Goal: Transaction & Acquisition: Purchase product/service

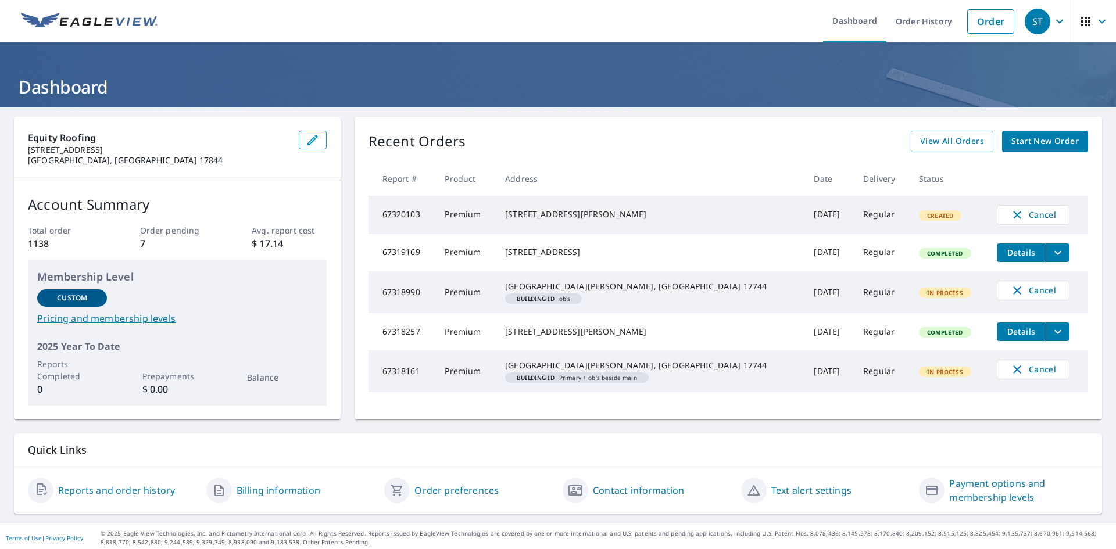
click at [1036, 141] on span "Start New Order" at bounding box center [1045, 141] width 67 height 15
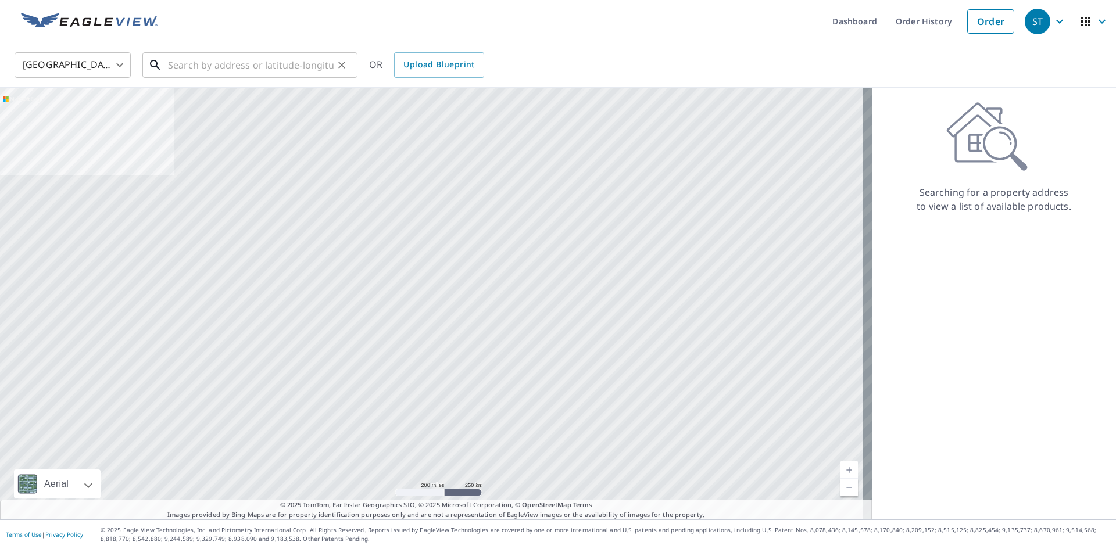
click at [211, 67] on input "text" at bounding box center [251, 65] width 166 height 33
paste input "[STREET_ADDRESS]"
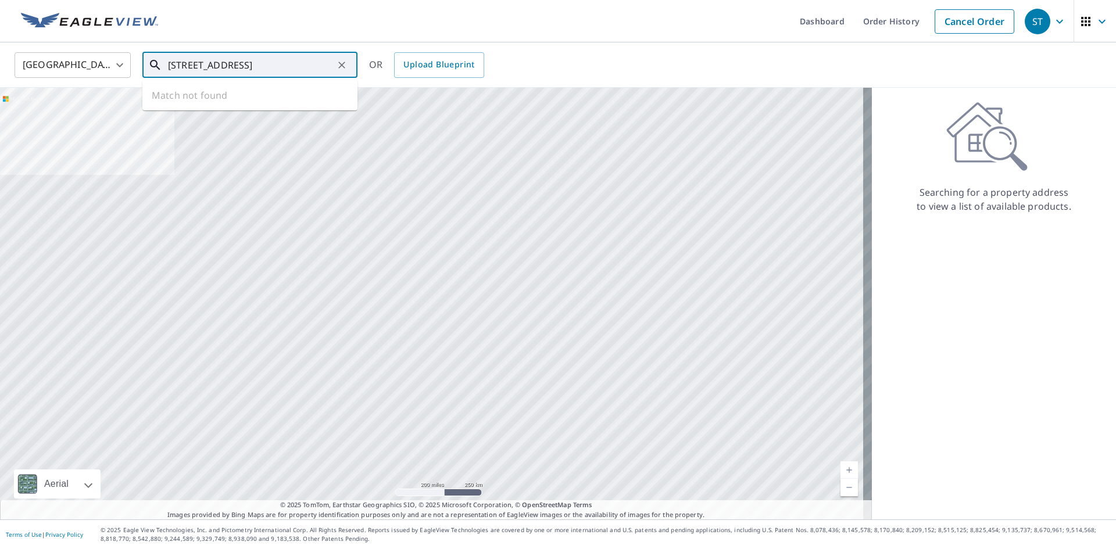
scroll to position [0, 28]
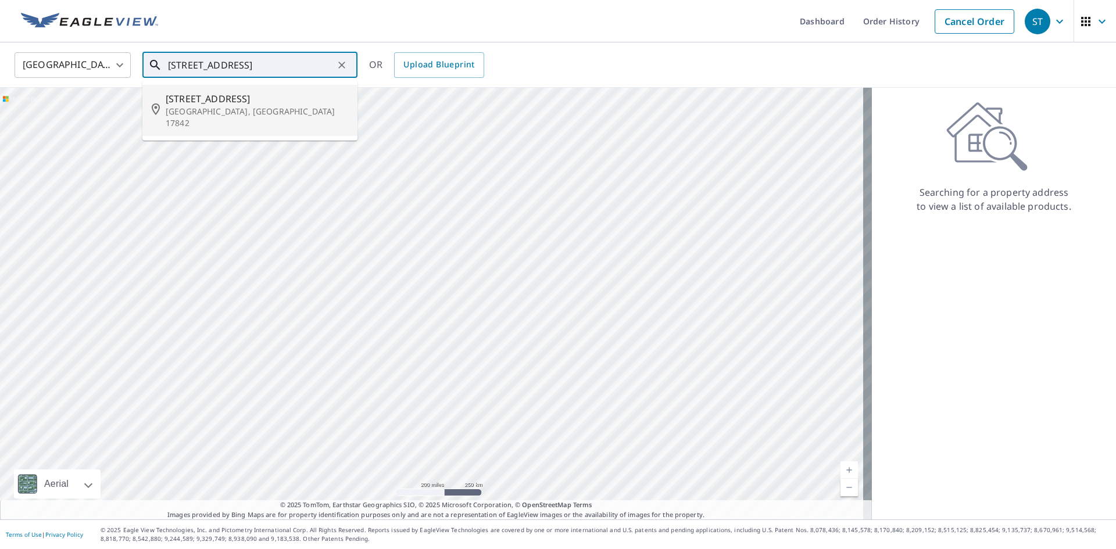
click at [230, 108] on p "[GEOGRAPHIC_DATA], [GEOGRAPHIC_DATA] 17842" at bounding box center [257, 117] width 183 height 23
type input "[STREET_ADDRESS]"
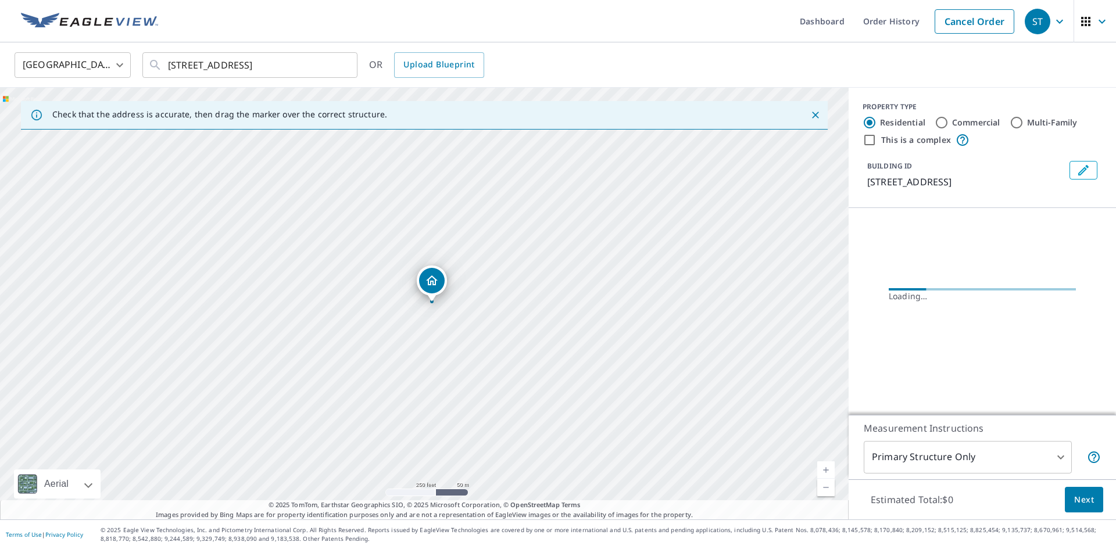
scroll to position [0, 0]
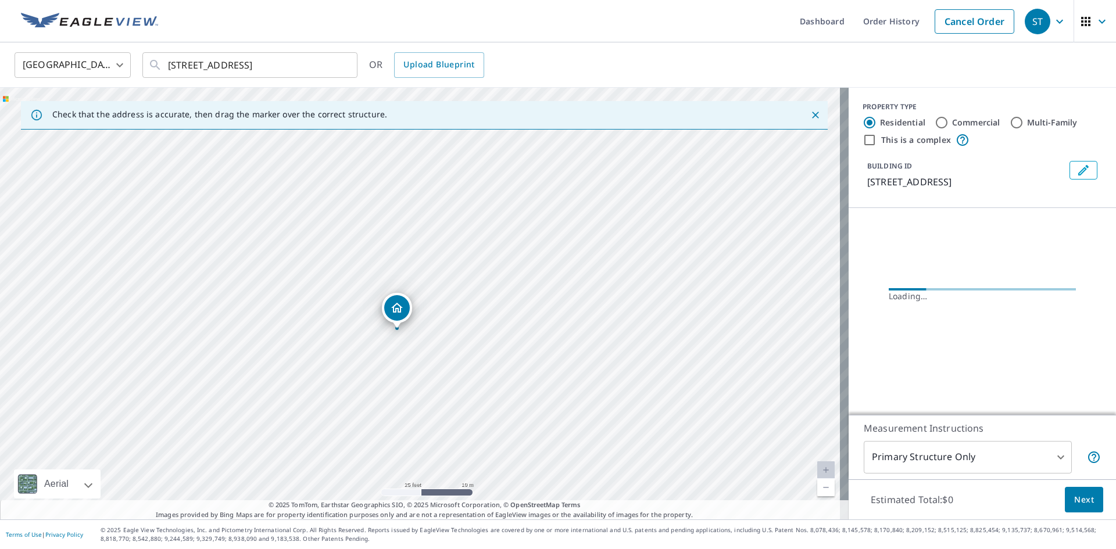
drag, startPoint x: 542, startPoint y: 428, endPoint x: 537, endPoint y: 206, distance: 222.2
click at [537, 206] on div "[STREET_ADDRESS]" at bounding box center [424, 304] width 849 height 432
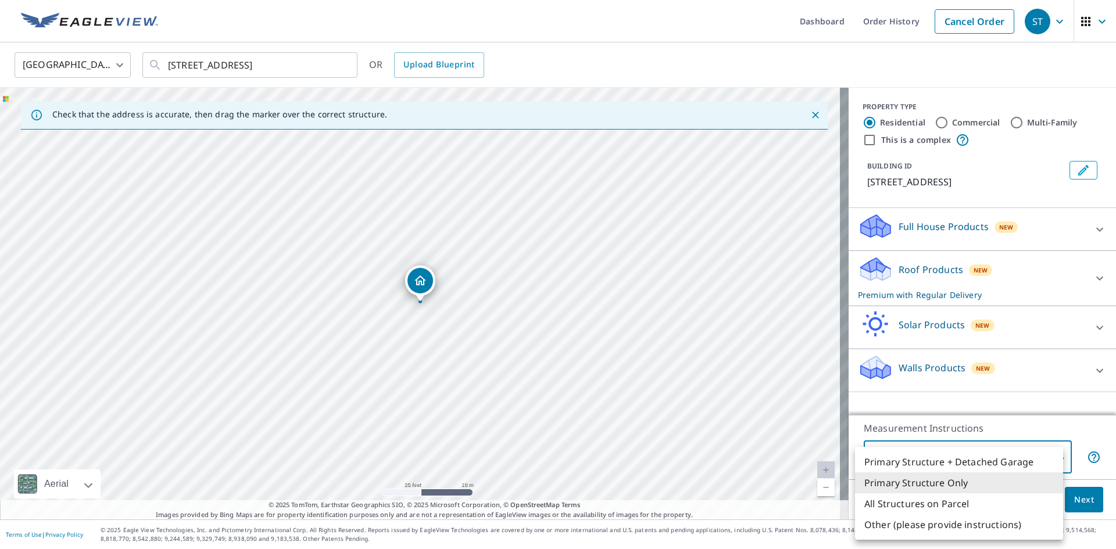
click at [1033, 466] on body "[GEOGRAPHIC_DATA] Dashboard Order History Cancel Order [GEOGRAPHIC_DATA] [GEOGR…" at bounding box center [558, 274] width 1116 height 549
click at [1004, 498] on li "All Structures on Parcel" at bounding box center [959, 504] width 208 height 21
type input "3"
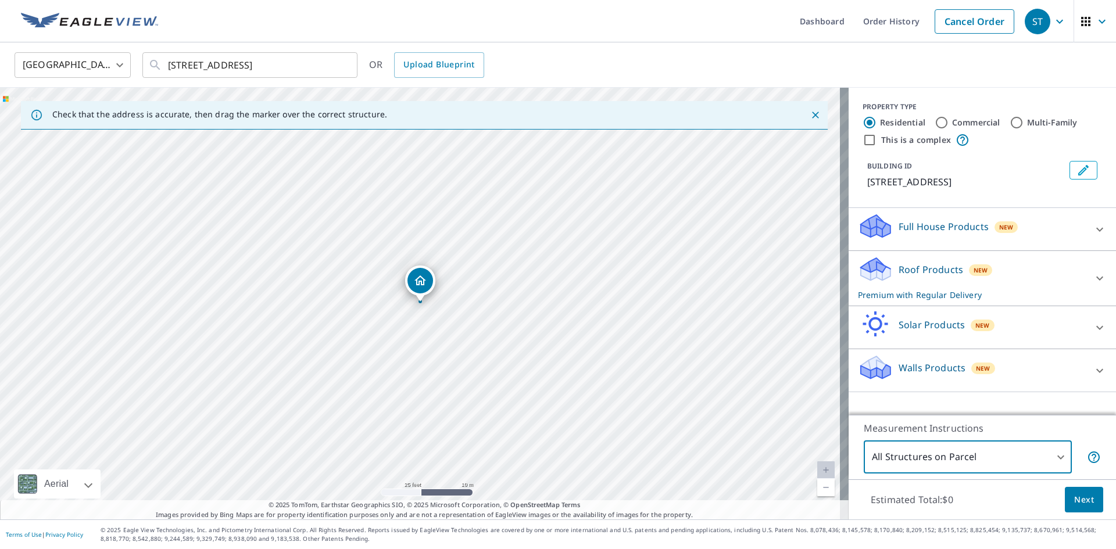
click at [1065, 494] on button "Next" at bounding box center [1084, 500] width 38 height 26
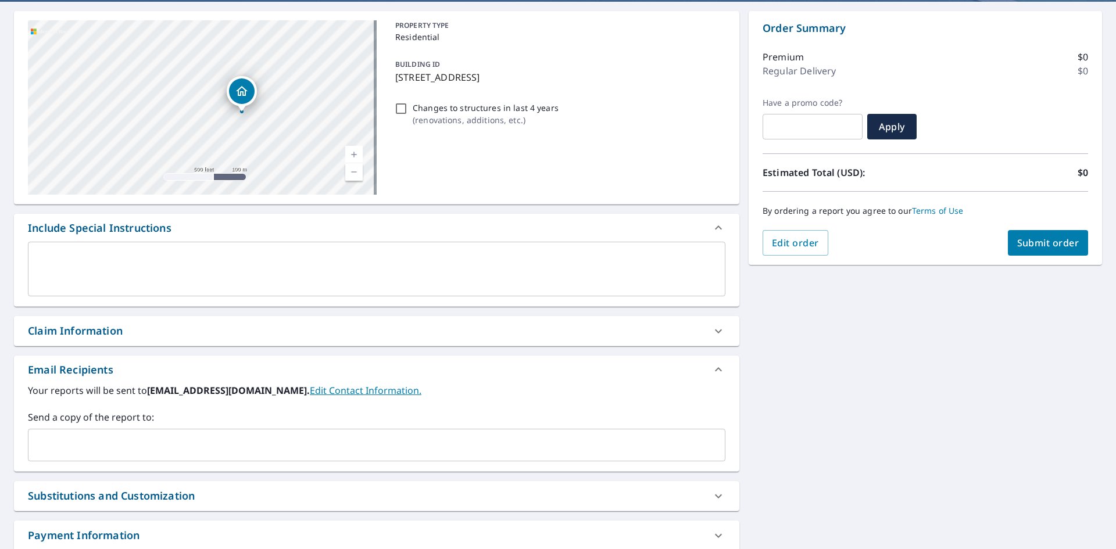
scroll to position [116, 0]
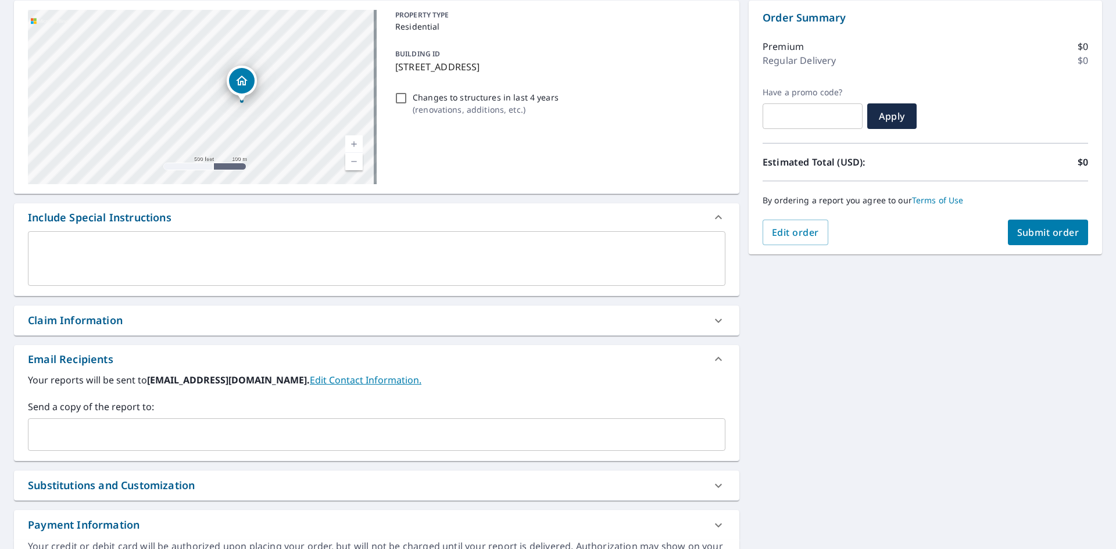
drag, startPoint x: 181, startPoint y: 399, endPoint x: 178, endPoint y: 414, distance: 14.8
click at [179, 404] on div "Your reports will be sent to [EMAIL_ADDRESS][DOMAIN_NAME]. Edit Contact Informa…" at bounding box center [377, 412] width 698 height 78
click at [178, 419] on div "​" at bounding box center [377, 435] width 698 height 33
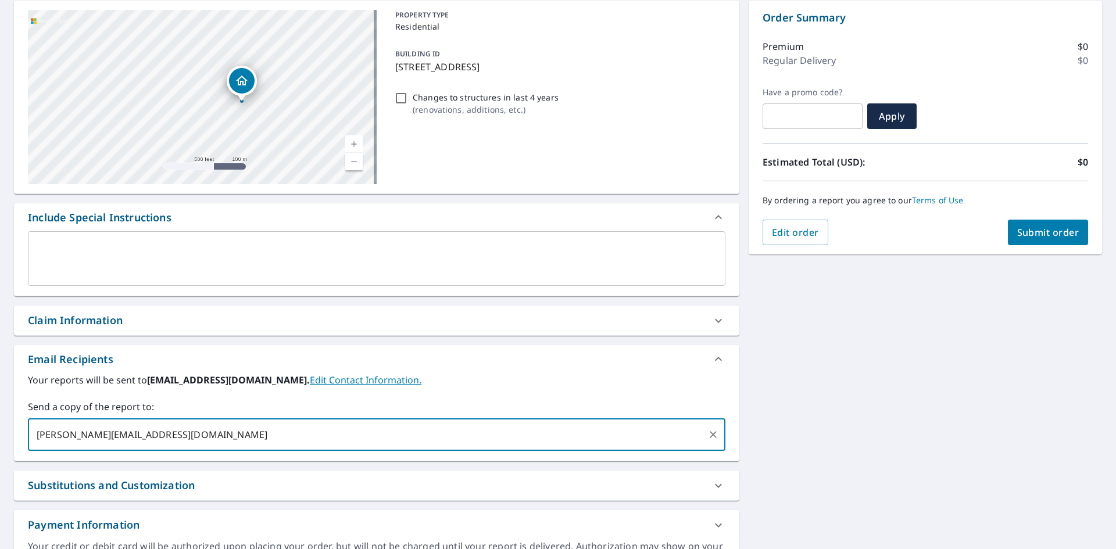
type input "[PERSON_NAME][EMAIL_ADDRESS][DOMAIN_NAME]"
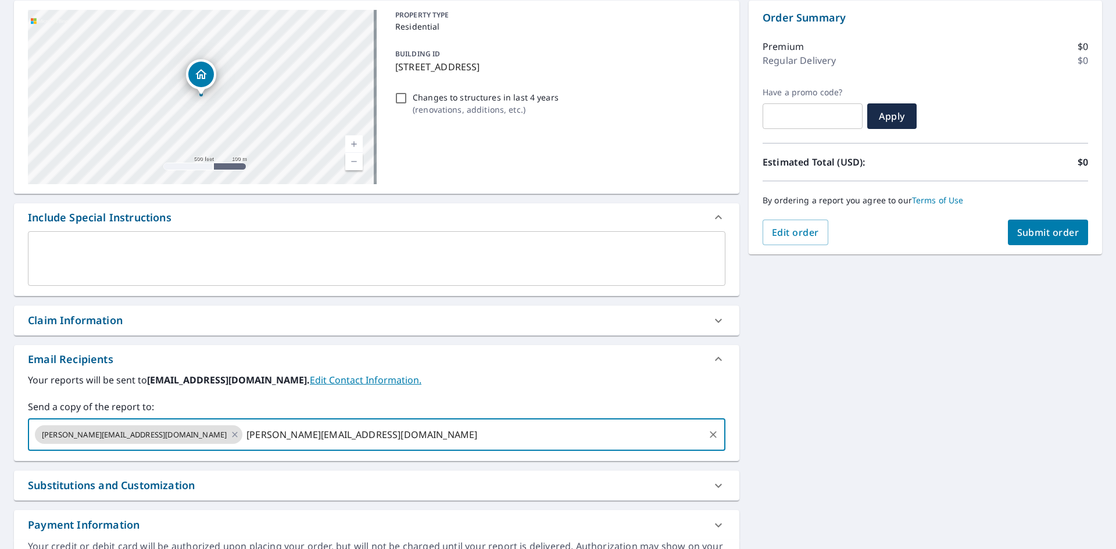
type input "[PERSON_NAME][EMAIL_ADDRESS][DOMAIN_NAME]"
click at [1031, 234] on span "Submit order" at bounding box center [1048, 232] width 62 height 13
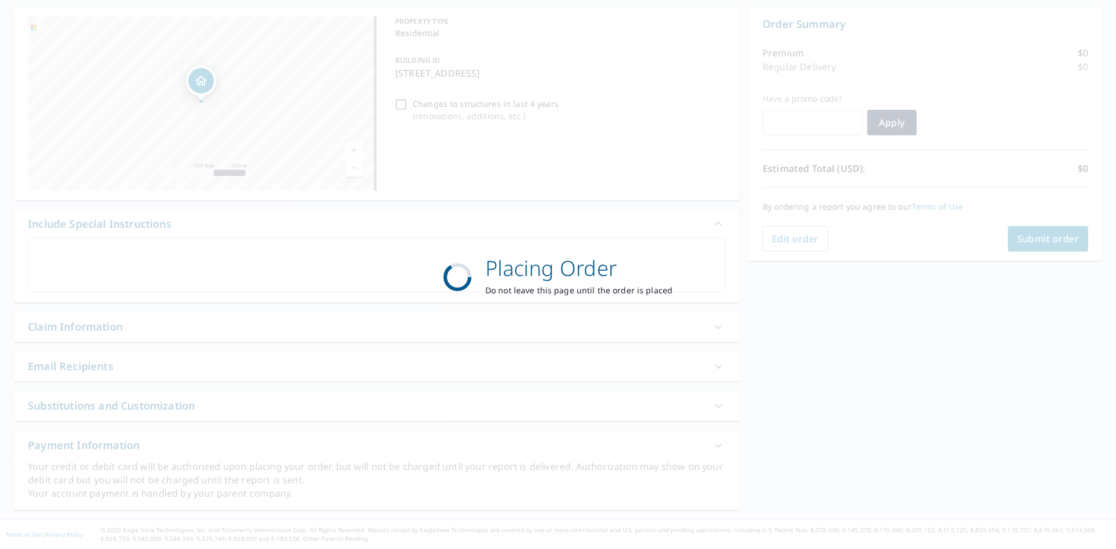
scroll to position [110, 0]
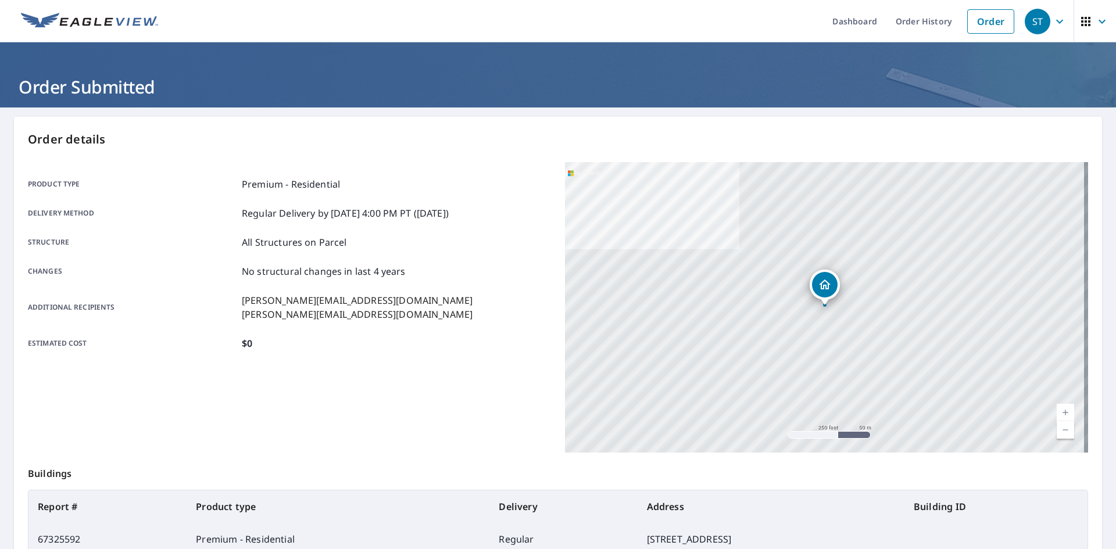
click at [177, 23] on ul "Dashboard Order History Order" at bounding box center [592, 21] width 855 height 42
click at [103, 20] on img at bounding box center [89, 21] width 137 height 17
